Goal: Information Seeking & Learning: Learn about a topic

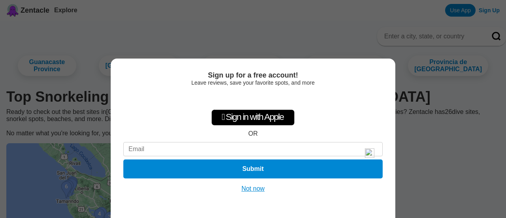
click at [248, 187] on button "Not now" at bounding box center [253, 189] width 28 height 8
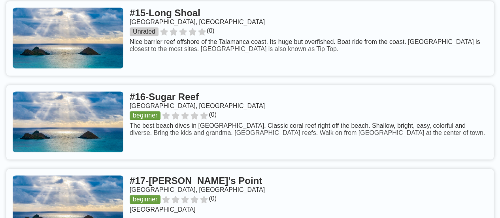
scroll to position [1739, 0]
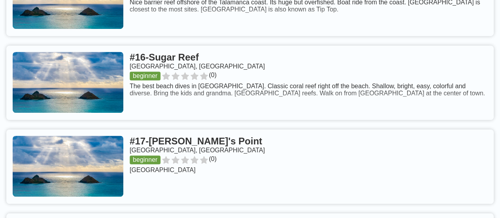
click at [394, 111] on link at bounding box center [249, 82] width 487 height 74
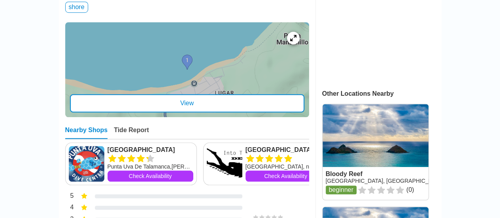
scroll to position [277, 0]
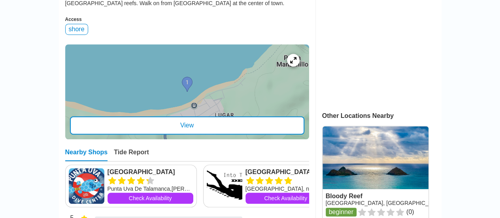
click at [228, 102] on div at bounding box center [187, 91] width 244 height 95
